Goal: Find specific page/section: Find specific page/section

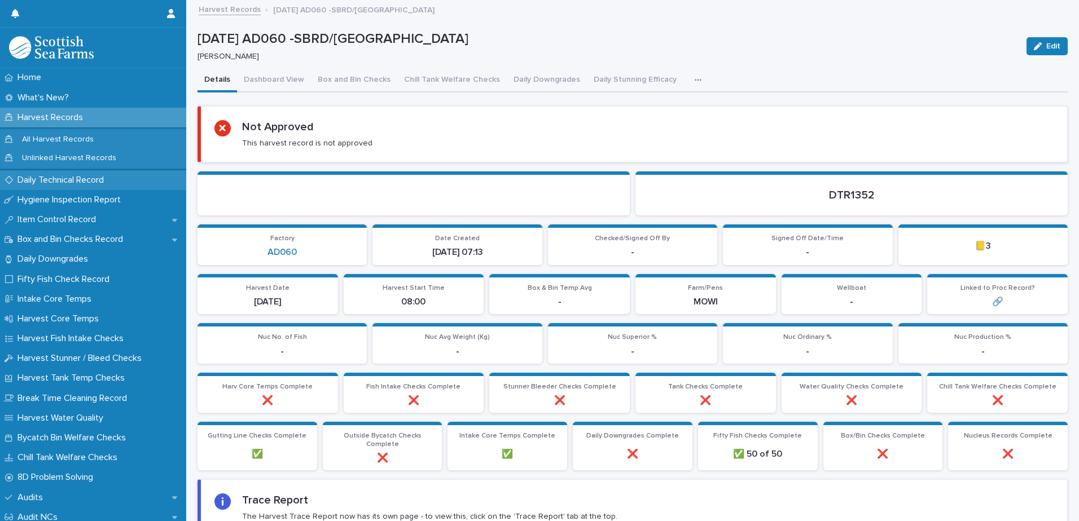
click at [67, 180] on p "Daily Technical Record" at bounding box center [63, 180] width 100 height 11
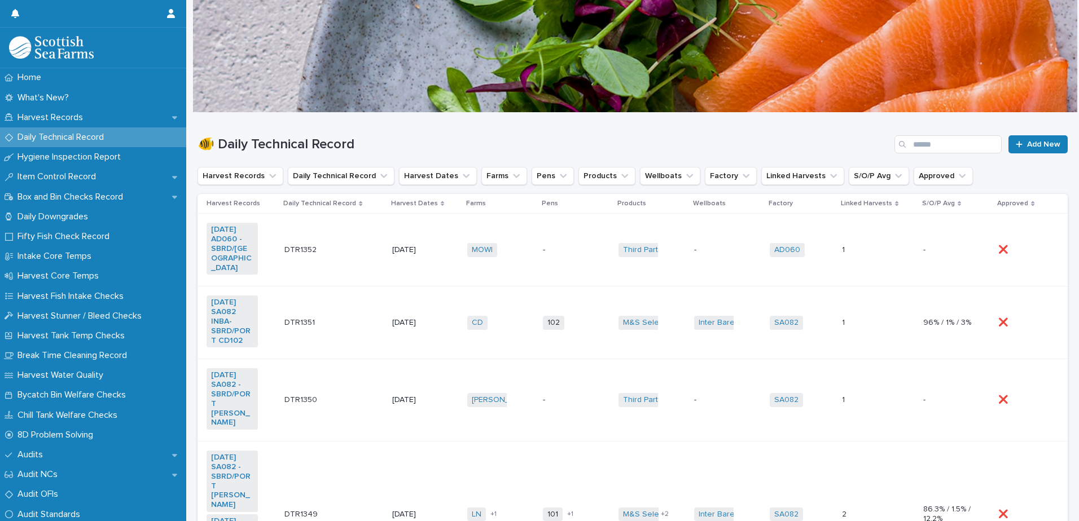
click at [334, 258] on td "DTR1352 DTR1352" at bounding box center [334, 250] width 108 height 73
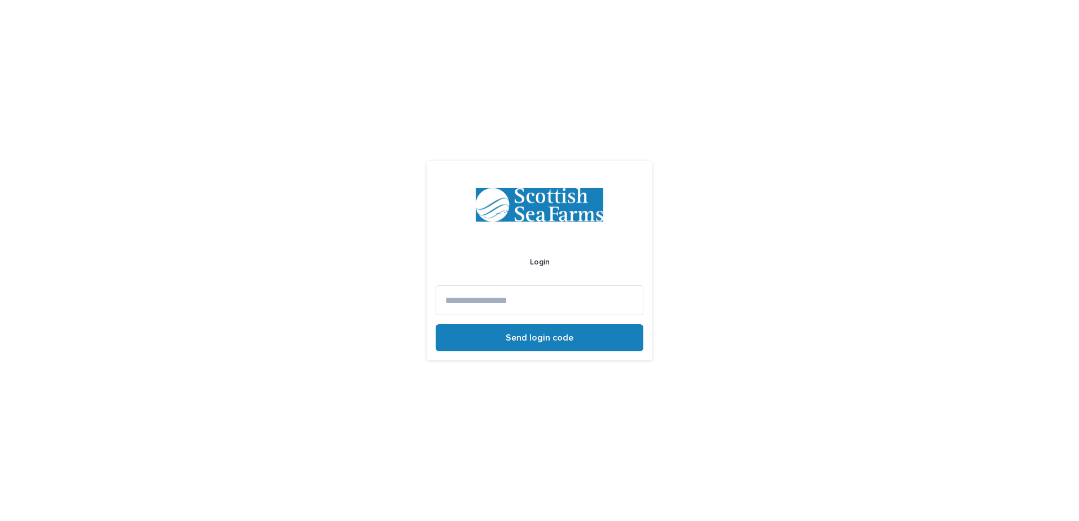
click at [496, 295] on input at bounding box center [540, 300] width 208 height 30
type input "**********"
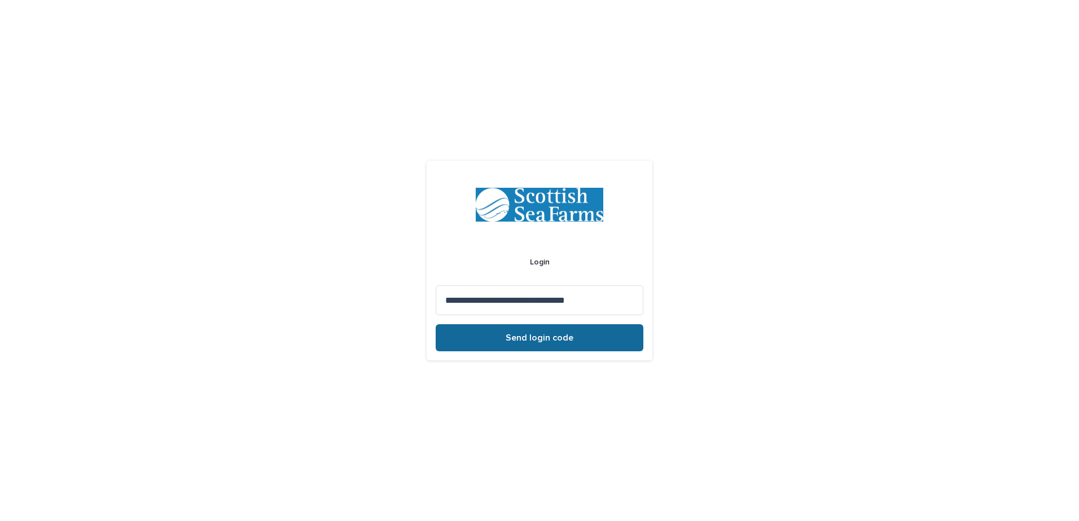
click at [494, 340] on button "Send login code" at bounding box center [540, 337] width 208 height 27
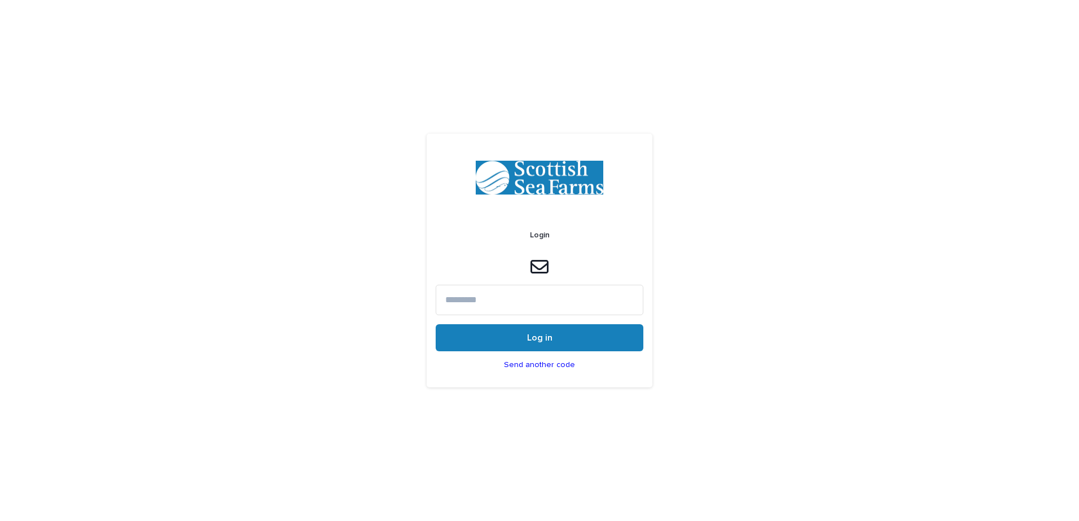
click at [513, 300] on input at bounding box center [540, 300] width 208 height 30
type input "******"
click at [552, 343] on button "Log in" at bounding box center [540, 337] width 208 height 27
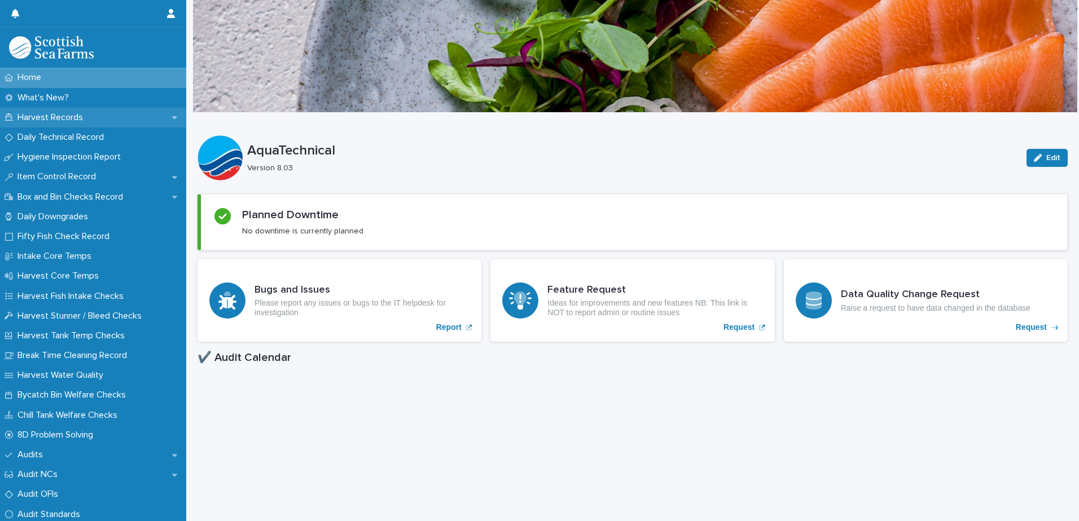
click at [45, 113] on p "Harvest Records" at bounding box center [52, 117] width 79 height 11
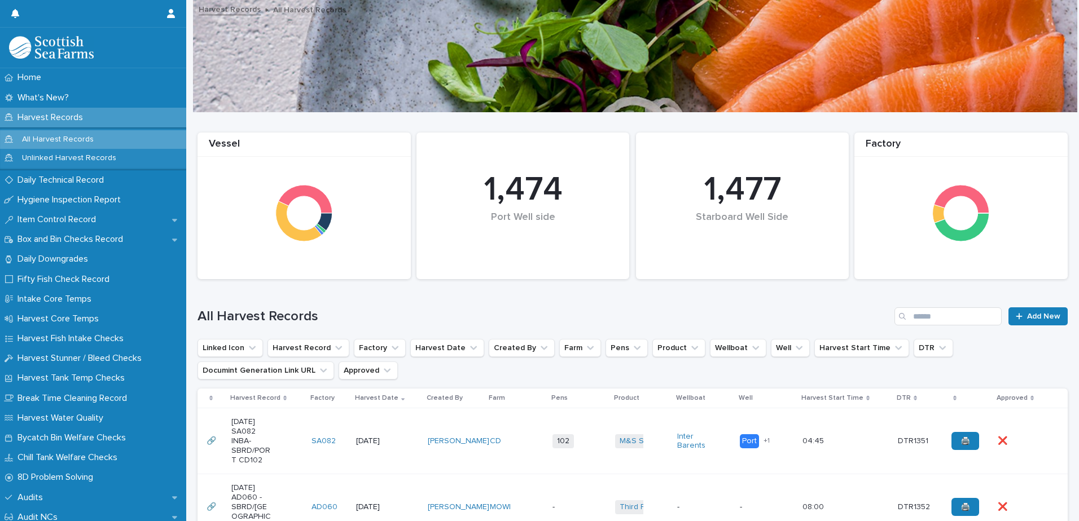
scroll to position [56, 0]
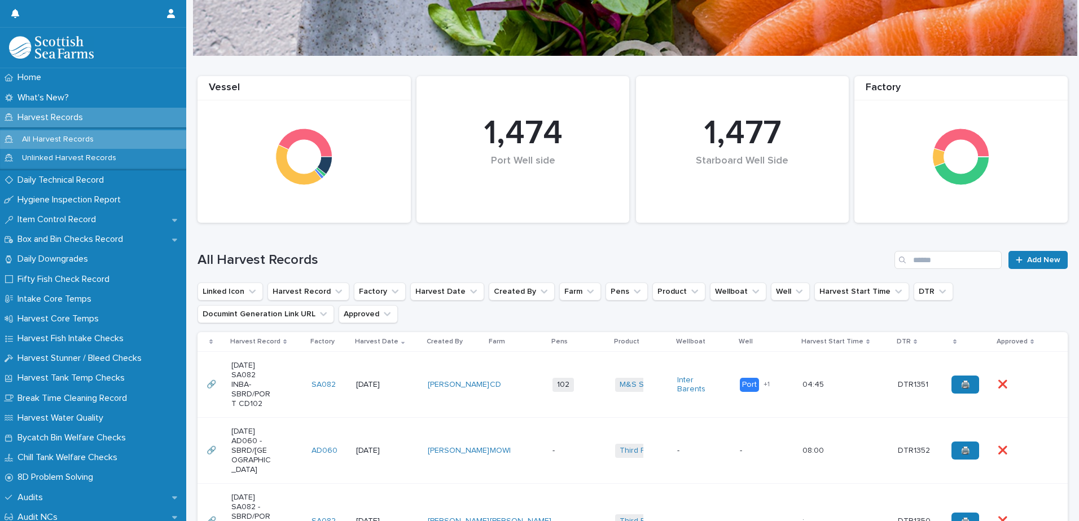
click at [473, 461] on td "[PERSON_NAME]" at bounding box center [454, 451] width 63 height 66
